Goal: Transaction & Acquisition: Purchase product/service

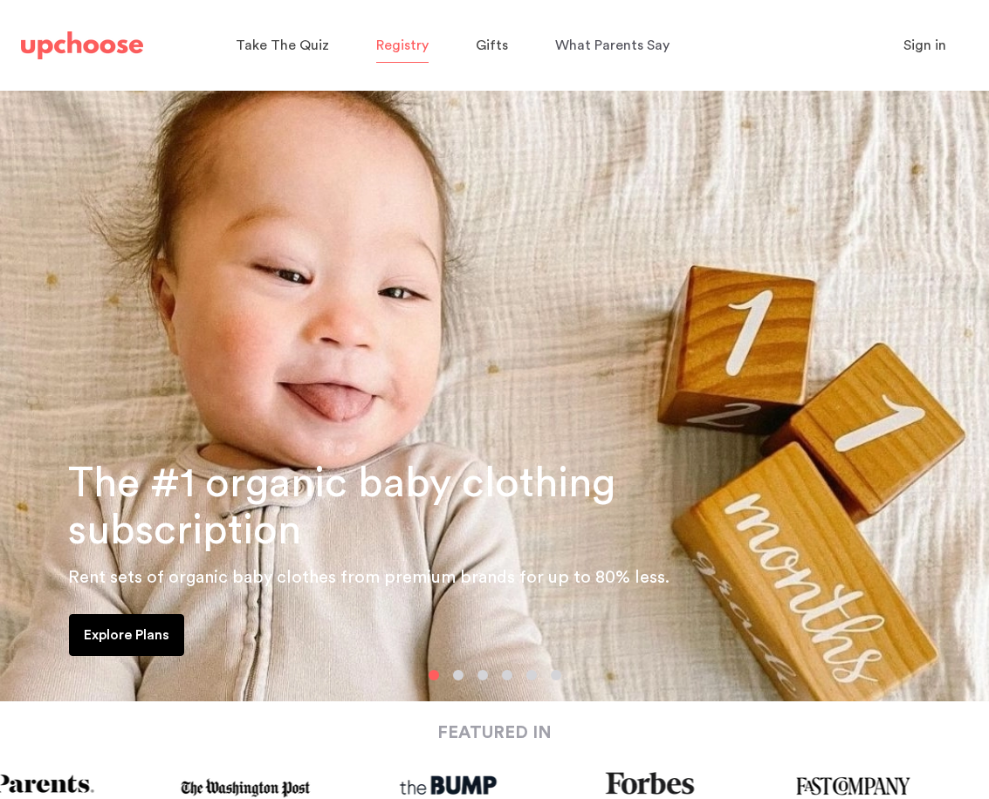
click at [412, 61] on span "Registry" at bounding box center [402, 46] width 52 height 34
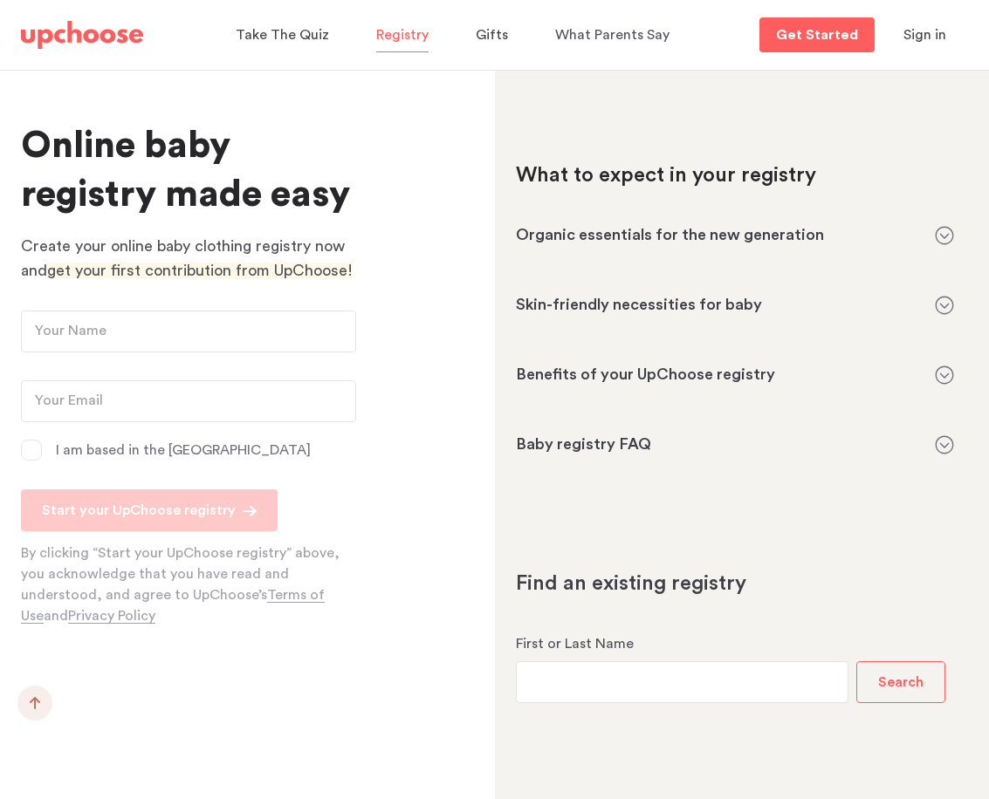
scroll to position [1425, 0]
click at [487, 38] on span "Gifts" at bounding box center [492, 35] width 32 height 14
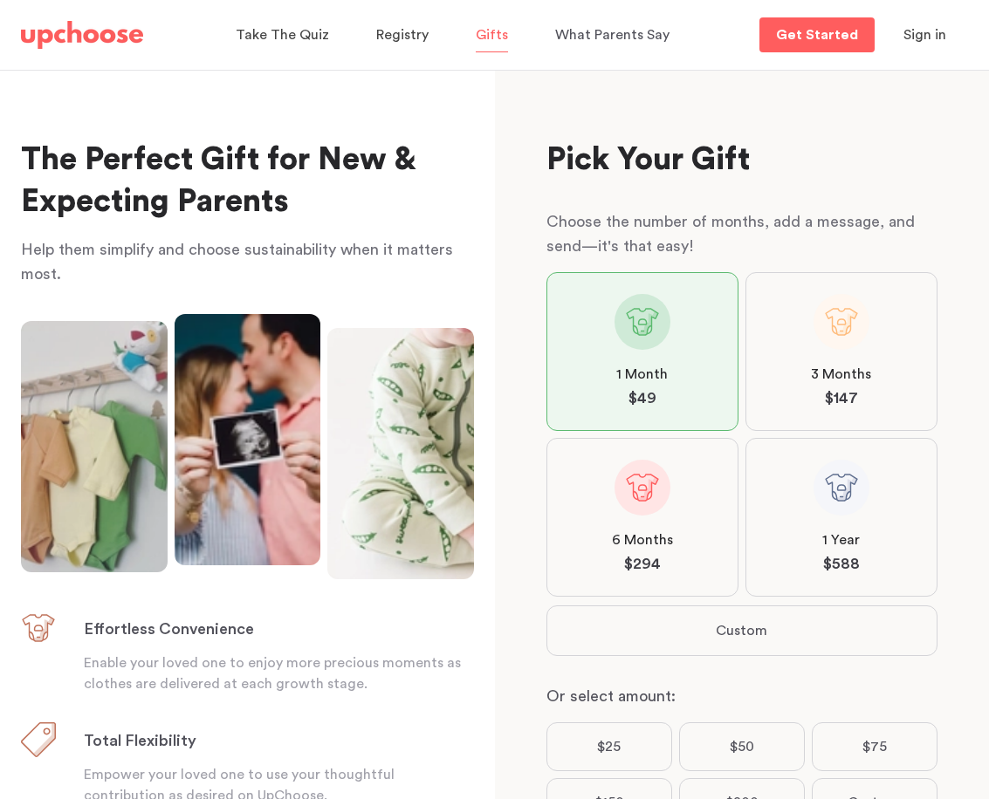
click at [80, 39] on img at bounding box center [82, 35] width 122 height 28
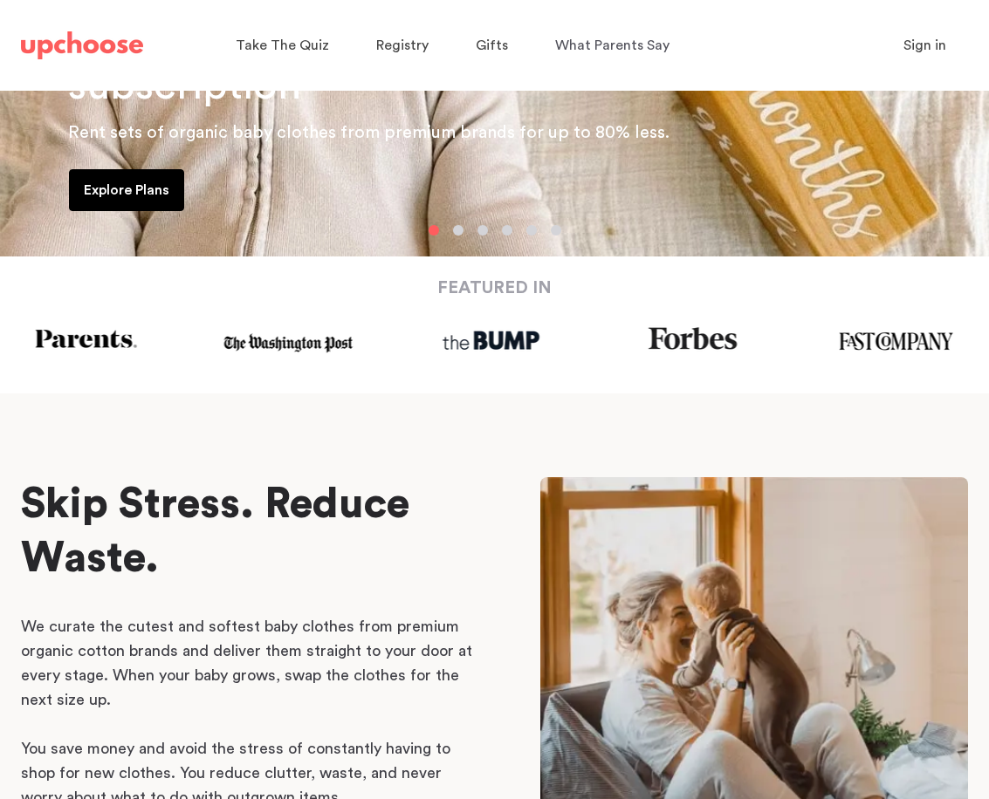
scroll to position [489, 0]
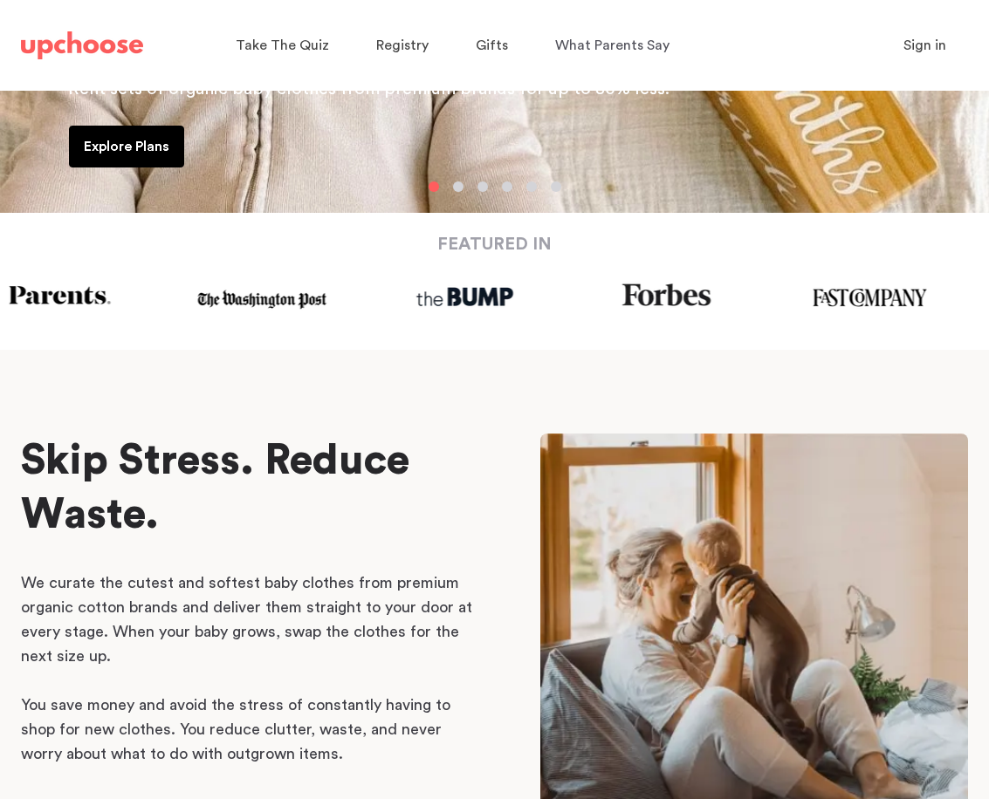
click at [132, 151] on p "Explore Plans" at bounding box center [127, 146] width 86 height 21
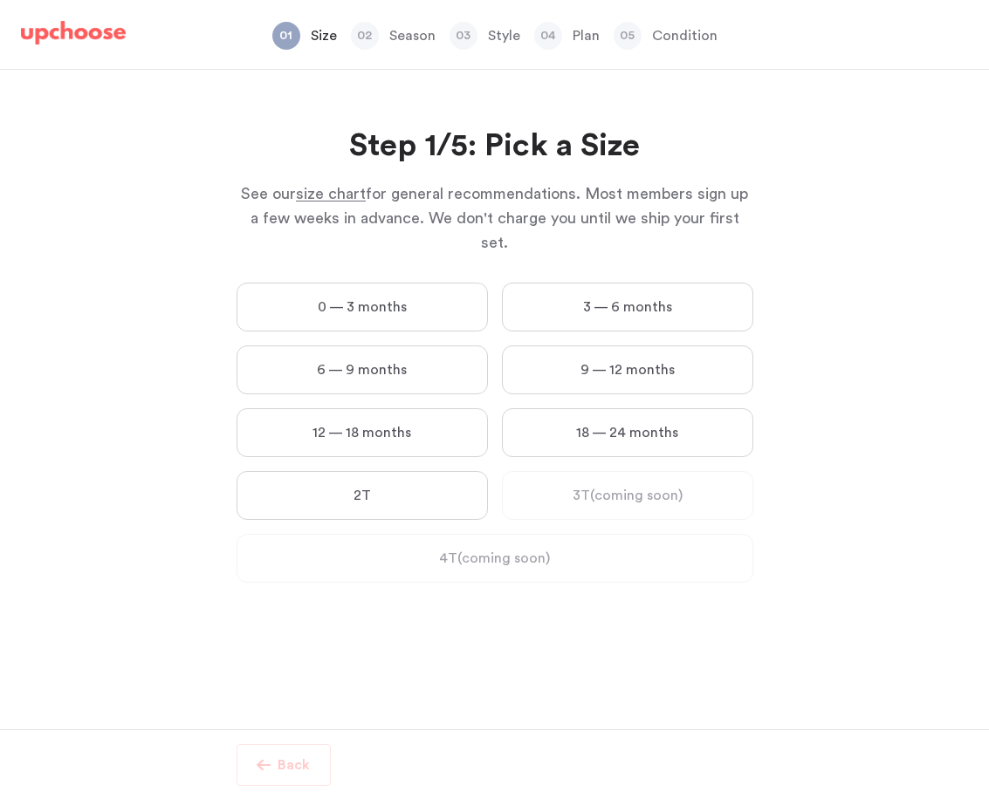
click at [412, 283] on label "0 — 3 months" at bounding box center [361, 307] width 251 height 49
click at [0, 0] on months "0 — 3 months" at bounding box center [0, 0] width 0 height 0
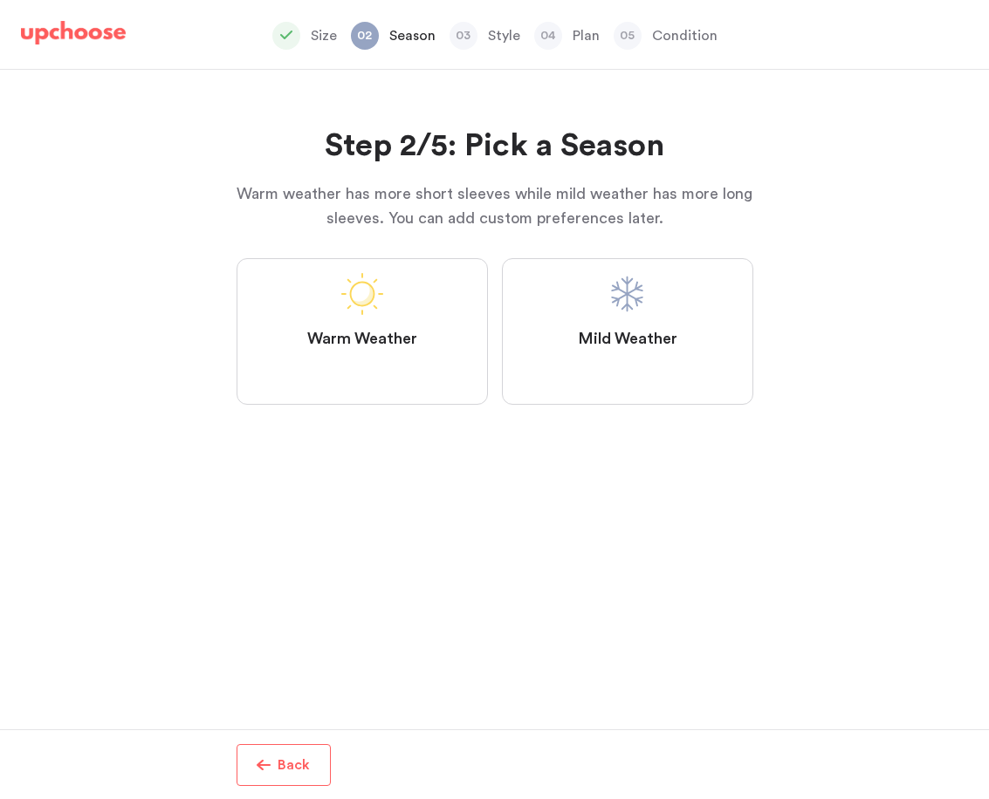
click at [518, 289] on label "Mild Weather" at bounding box center [627, 331] width 251 height 147
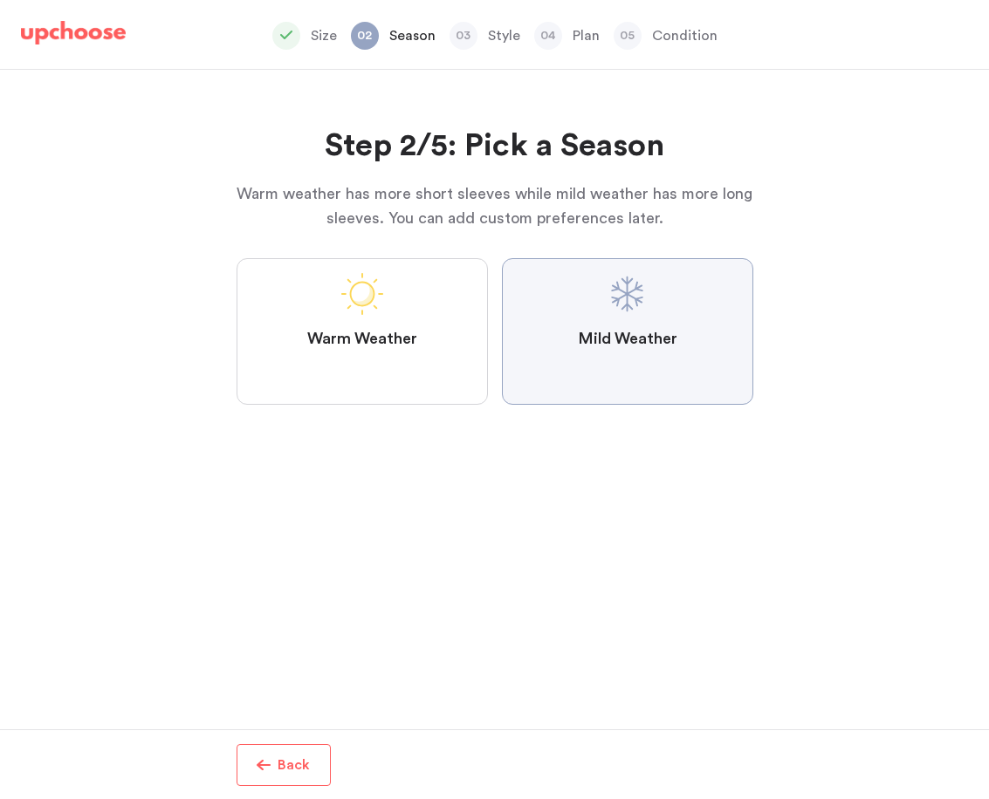
click at [0, 0] on Weather "Mild Weather" at bounding box center [0, 0] width 0 height 0
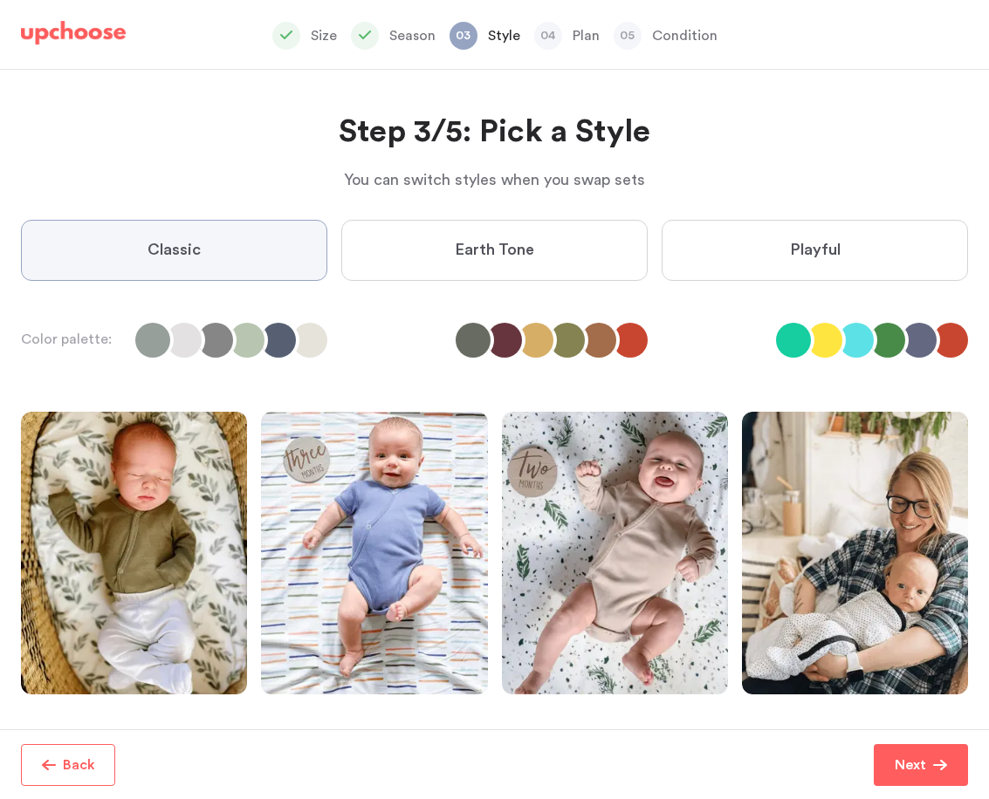
click at [529, 273] on label "Earth Tone" at bounding box center [494, 250] width 306 height 61
click at [0, 0] on Tone "Earth Tone" at bounding box center [0, 0] width 0 height 0
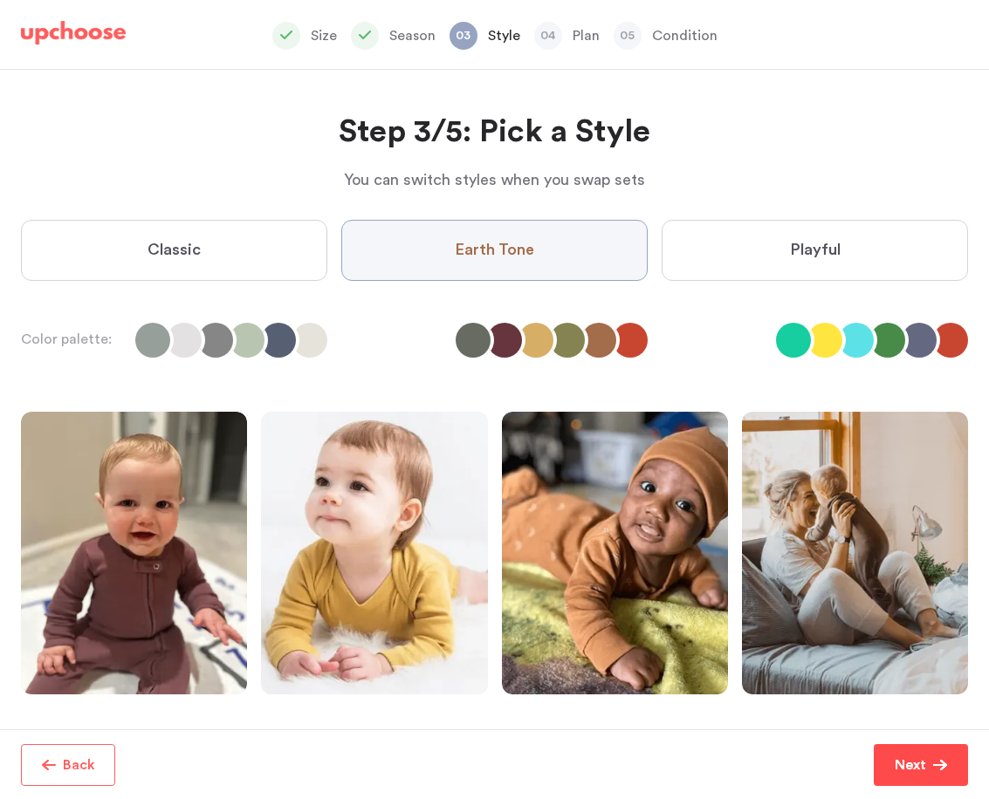
click at [887, 766] on button "Next" at bounding box center [921, 765] width 94 height 42
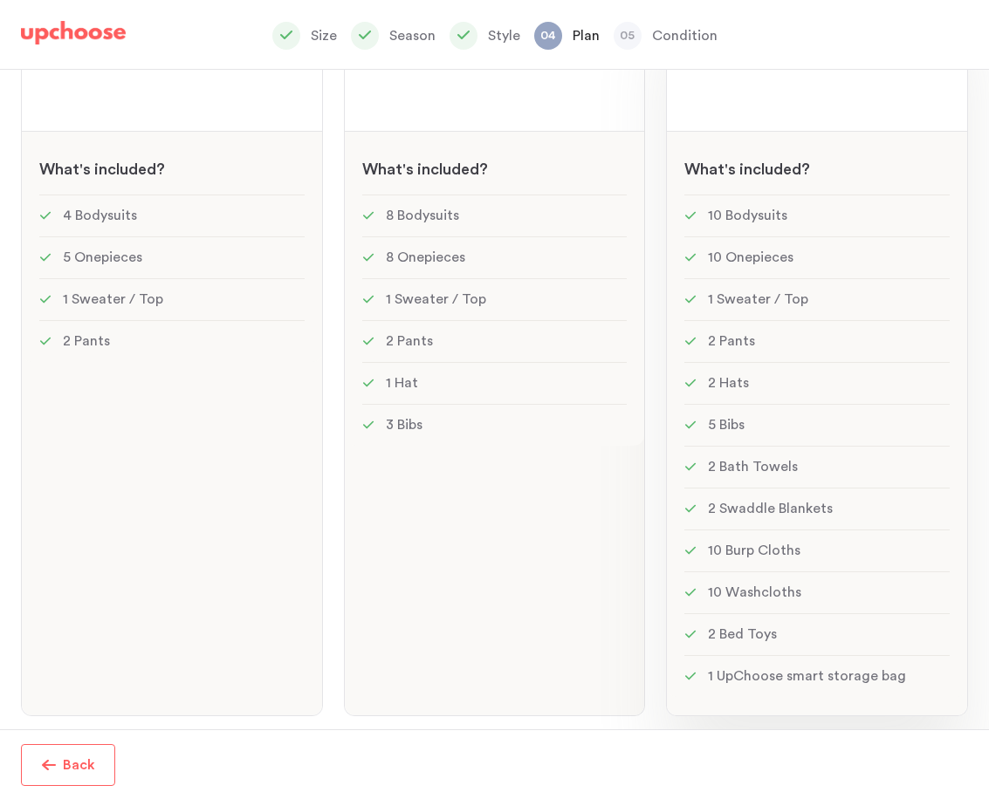
scroll to position [287, 0]
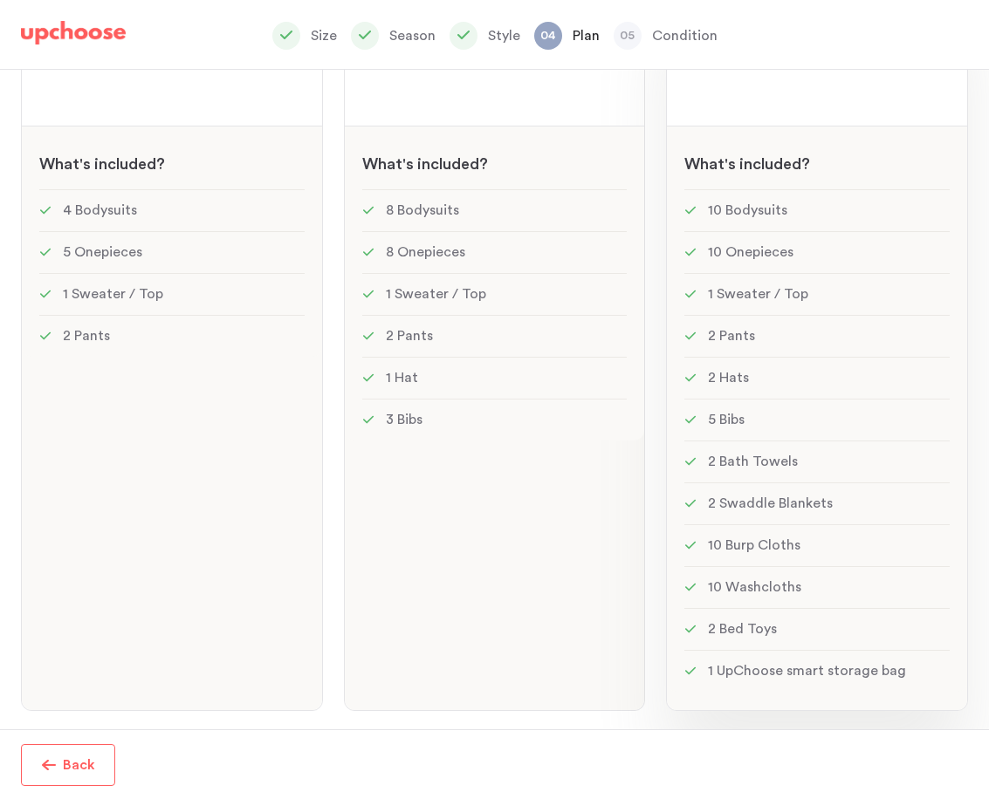
click at [748, 511] on li "2 Swaddle Blankets" at bounding box center [816, 504] width 265 height 42
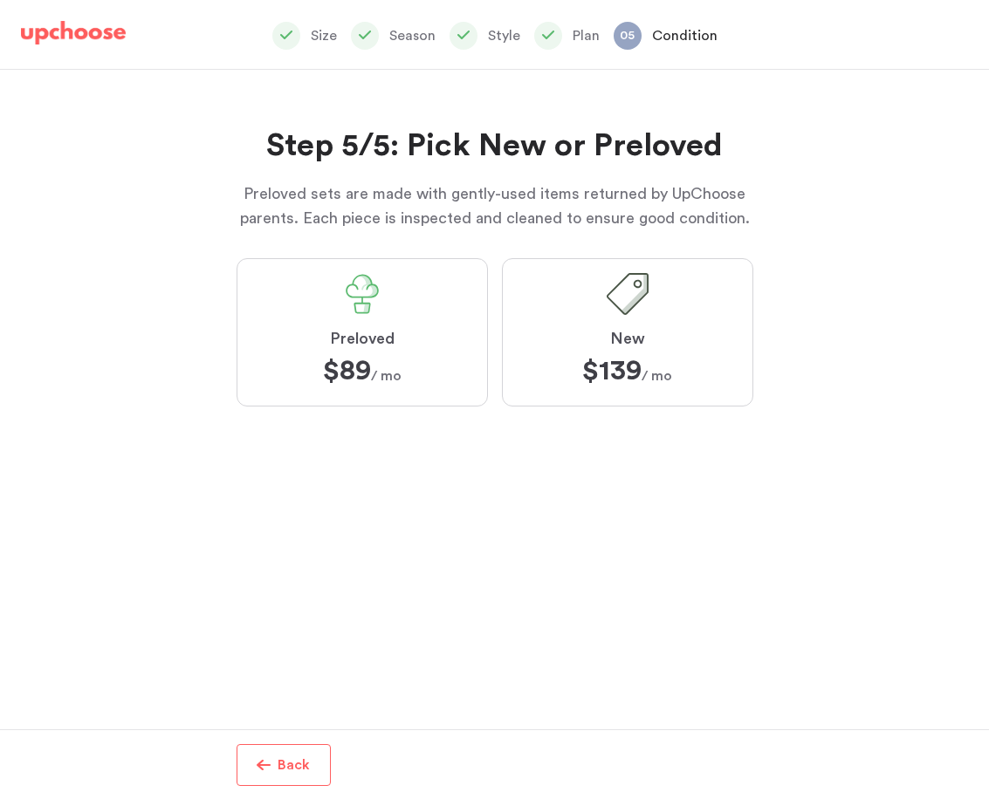
click at [431, 357] on label "Preloved $89 $89 / mo" at bounding box center [361, 332] width 251 height 148
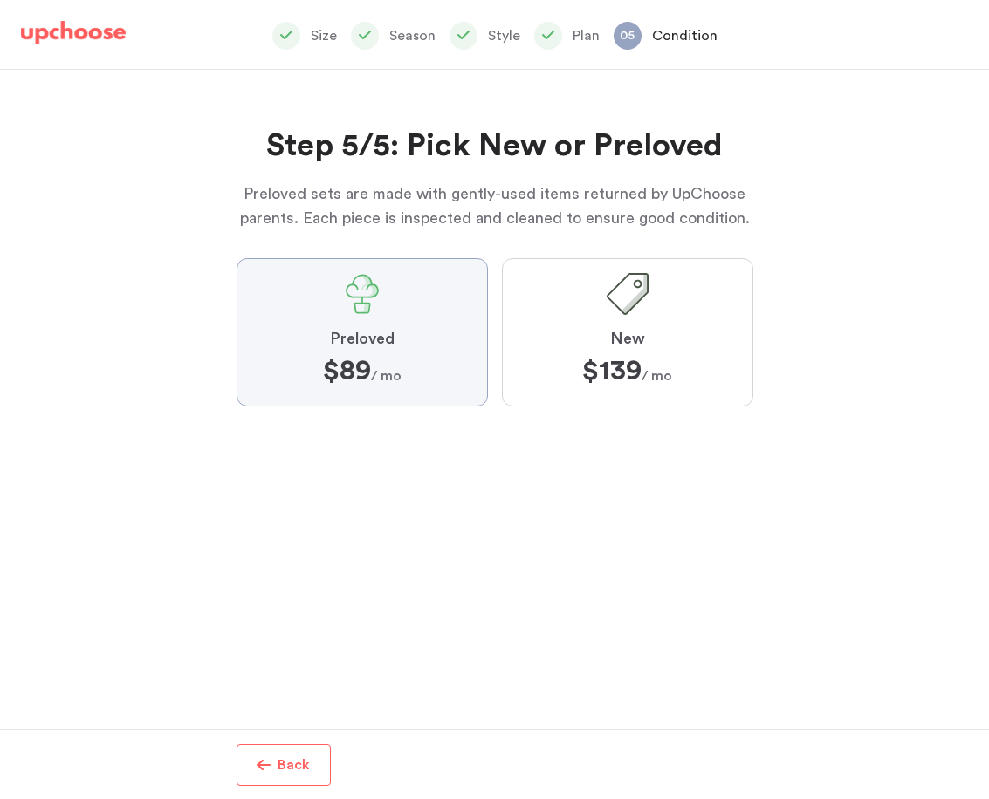
click at [0, 0] on input "Preloved $89 $89 / mo" at bounding box center [0, 0] width 0 height 0
